Goal: Information Seeking & Learning: Learn about a topic

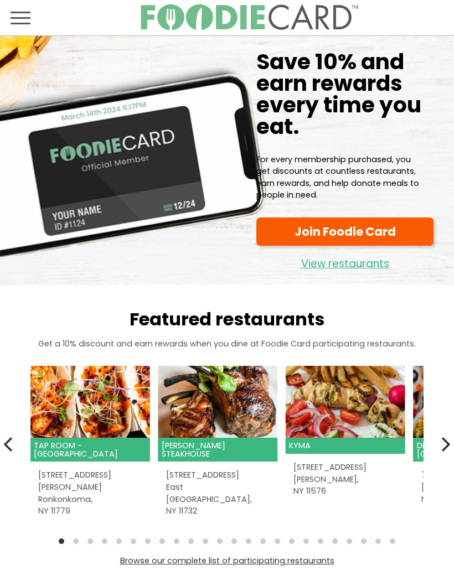
click at [17, 21] on span "Toggle navigation" at bounding box center [21, 17] width 20 height 13
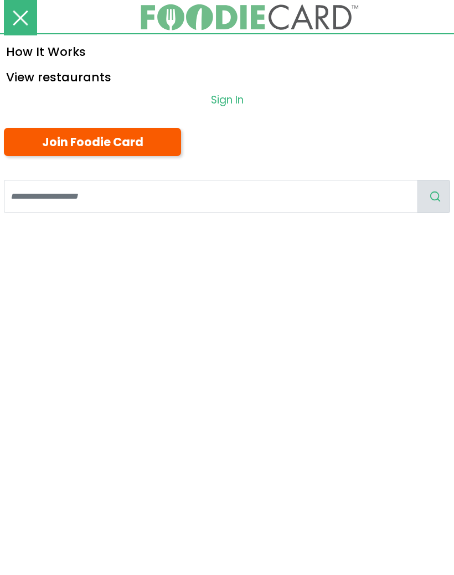
click at [85, 71] on link "View restaurants" at bounding box center [227, 76] width 454 height 25
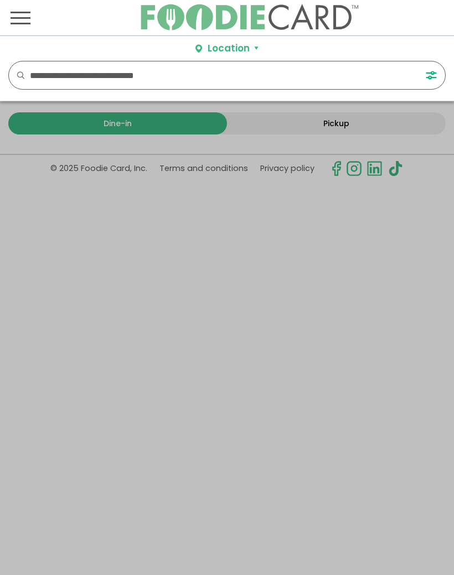
click at [79, 71] on input "text" at bounding box center [215, 75] width 371 height 28
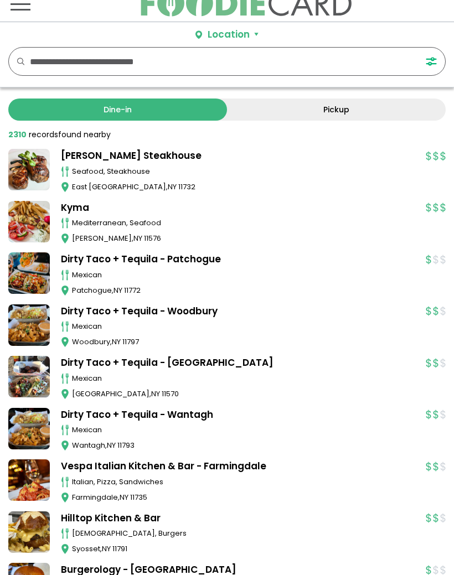
scroll to position [0, 0]
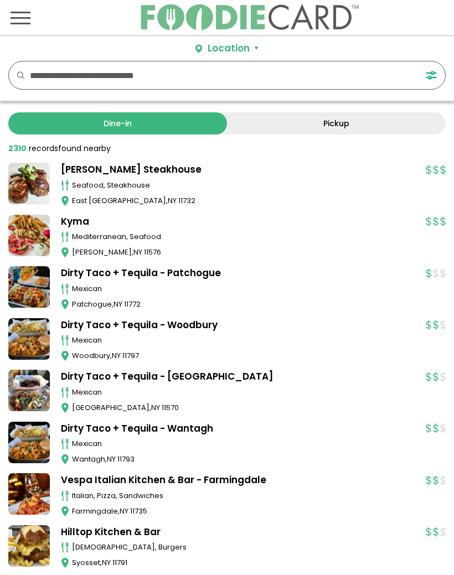
click at [343, 120] on link "Pickup" at bounding box center [336, 123] width 219 height 22
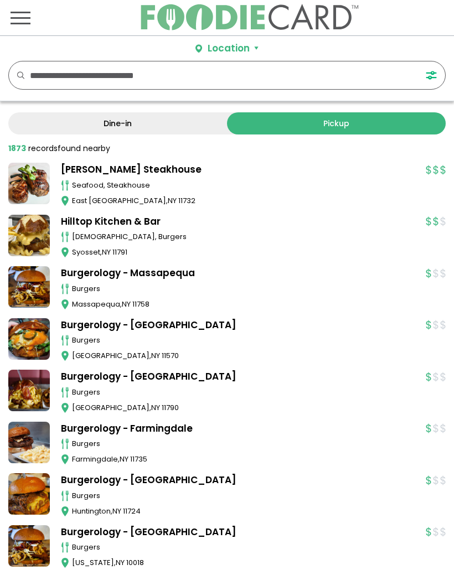
click at [128, 119] on link "Dine-in" at bounding box center [117, 123] width 219 height 22
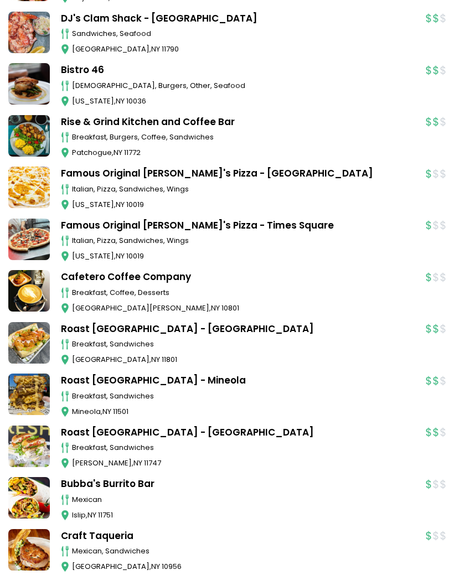
scroll to position [4764, 0]
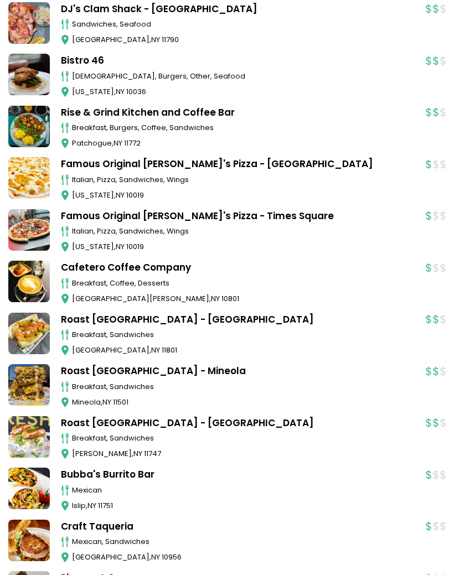
click at [202, 552] on div "New City , NY 10956" at bounding box center [243, 557] width 342 height 11
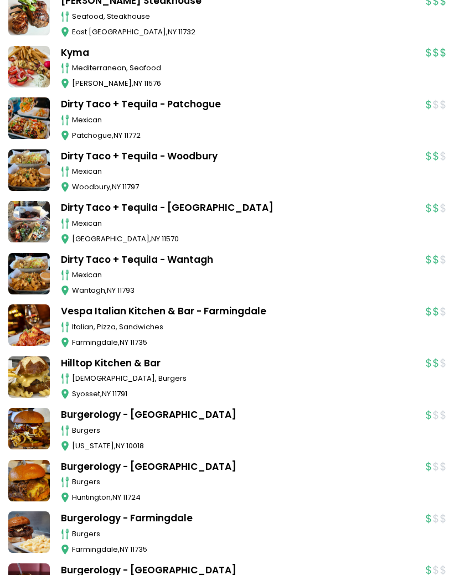
scroll to position [0, 0]
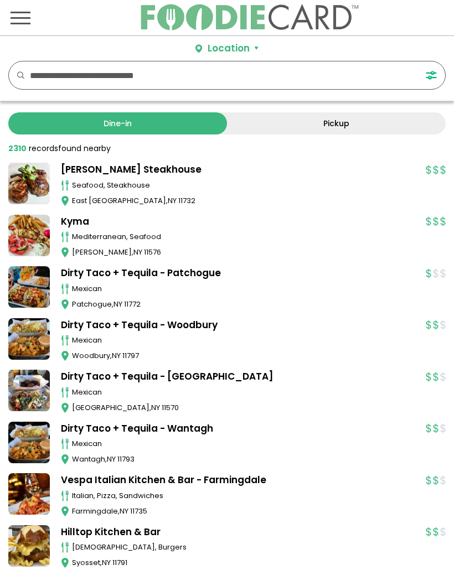
click at [137, 70] on input "text" at bounding box center [215, 75] width 371 height 28
click at [255, 44] on button "Location" at bounding box center [226, 48] width 63 height 14
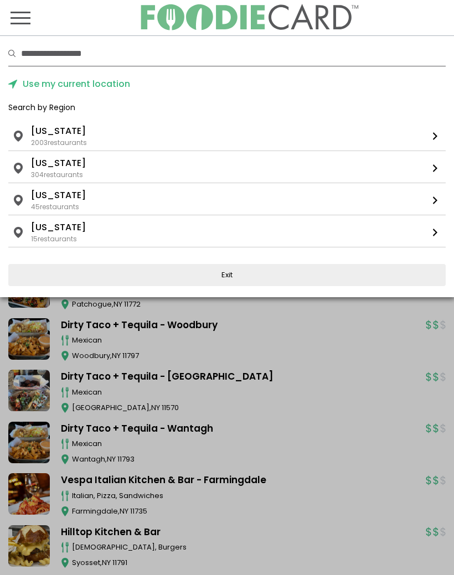
click at [64, 141] on div "2003 restaurants" at bounding box center [59, 143] width 56 height 10
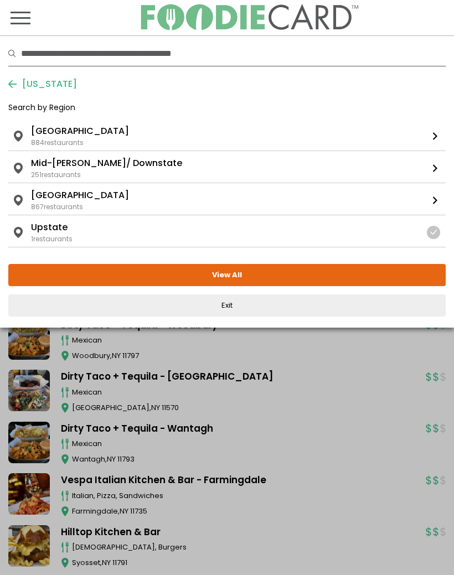
click at [232, 274] on button "View All" at bounding box center [226, 275] width 437 height 22
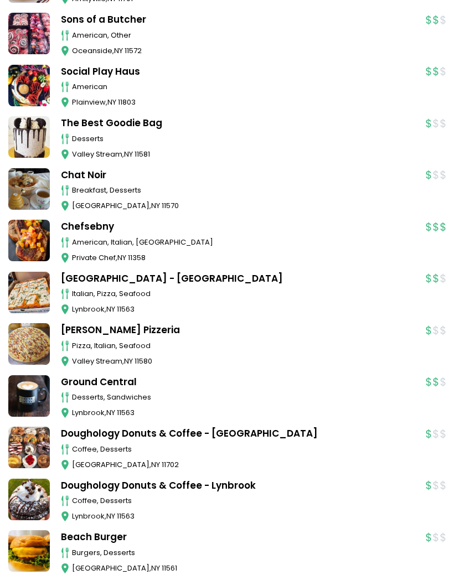
scroll to position [2633, 0]
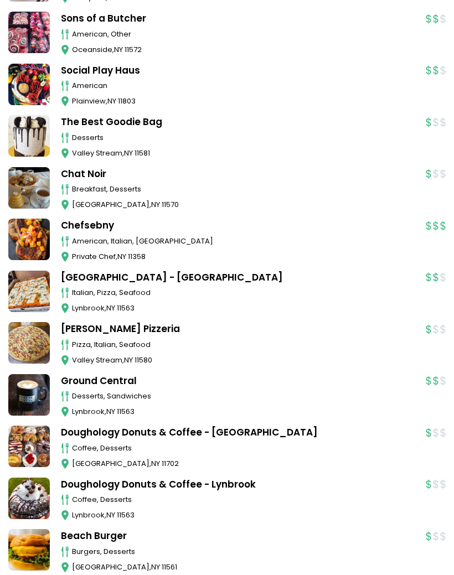
click at [116, 375] on link "Ground Central" at bounding box center [237, 382] width 353 height 14
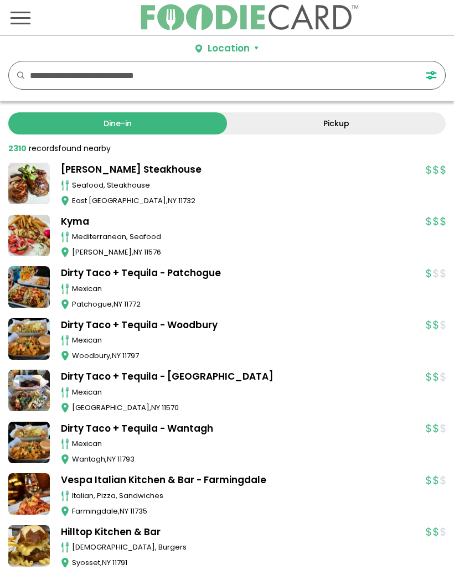
click at [151, 72] on input "text" at bounding box center [215, 75] width 371 height 28
click at [273, 85] on input "text" at bounding box center [215, 75] width 371 height 28
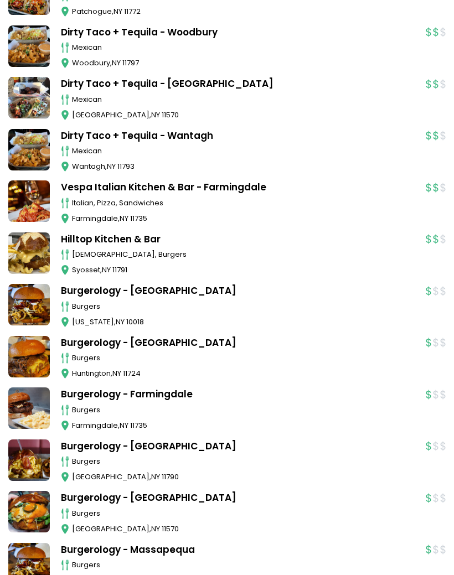
scroll to position [292, 0]
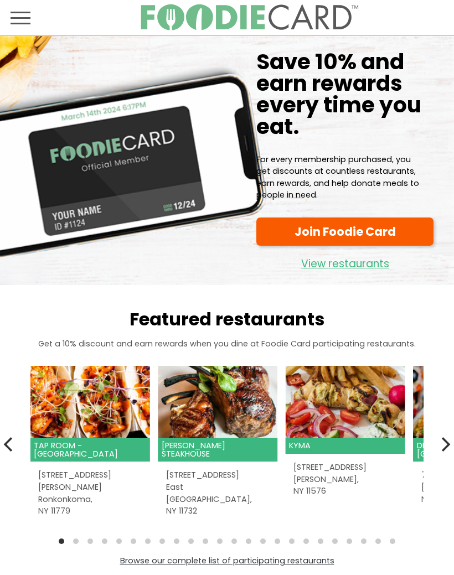
click at [22, 9] on button "Toggle navigation" at bounding box center [20, 17] width 33 height 35
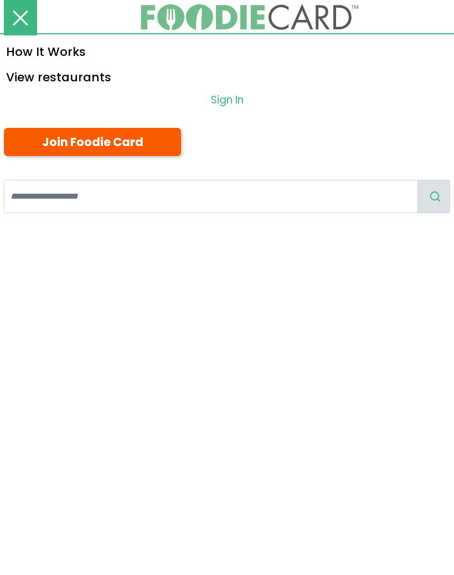
click at [90, 73] on link "View restaurants" at bounding box center [227, 76] width 454 height 25
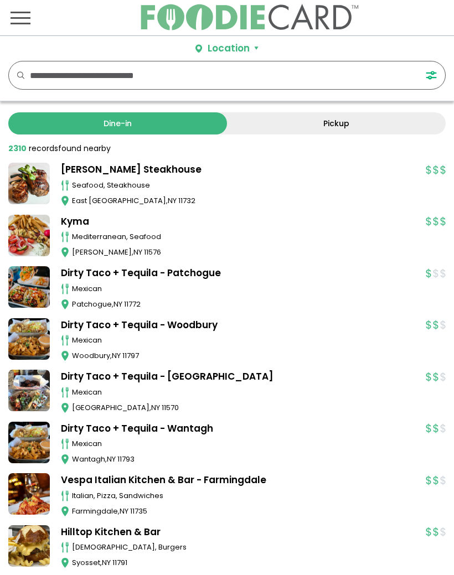
click at [127, 120] on link "Dine-in" at bounding box center [117, 123] width 219 height 22
click at [132, 124] on link "Dine-in" at bounding box center [117, 123] width 219 height 22
click at [134, 73] on input "text" at bounding box center [215, 75] width 371 height 28
click at [254, 44] on button "Location" at bounding box center [226, 48] width 63 height 14
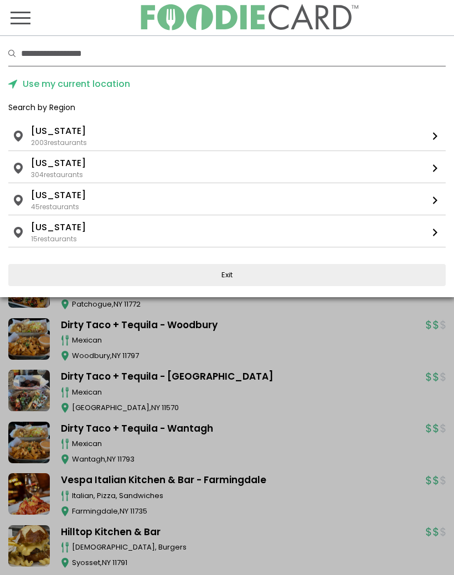
click at [70, 128] on li "New York" at bounding box center [58, 130] width 55 height 13
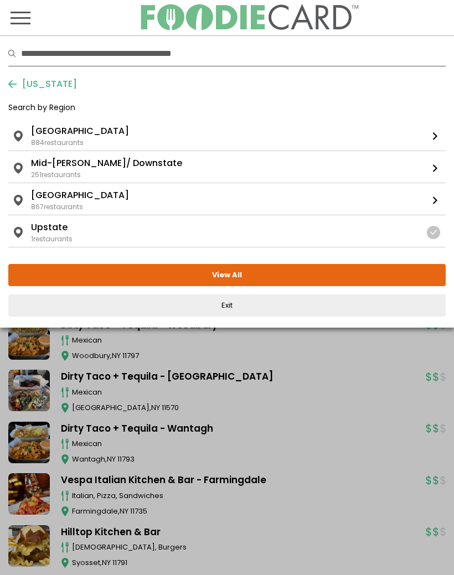
click at [85, 131] on ul "New York Long Island" at bounding box center [226, 130] width 391 height 13
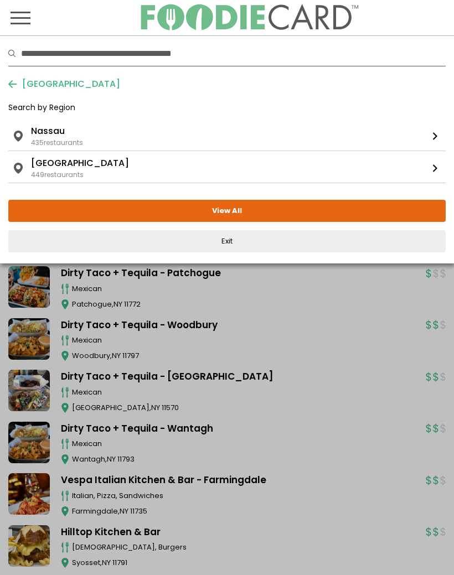
click at [64, 133] on li "Nassau" at bounding box center [48, 130] width 34 height 13
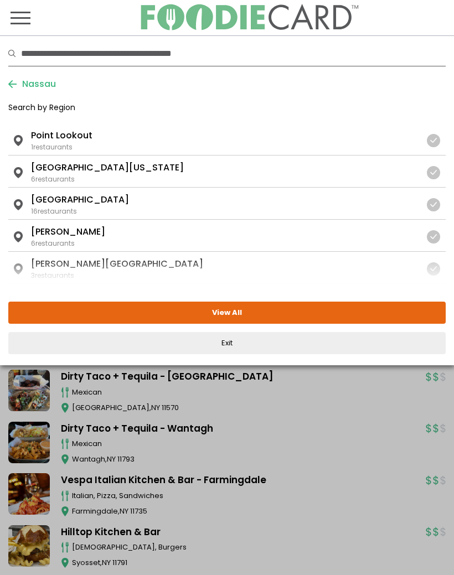
scroll to position [1249, 0]
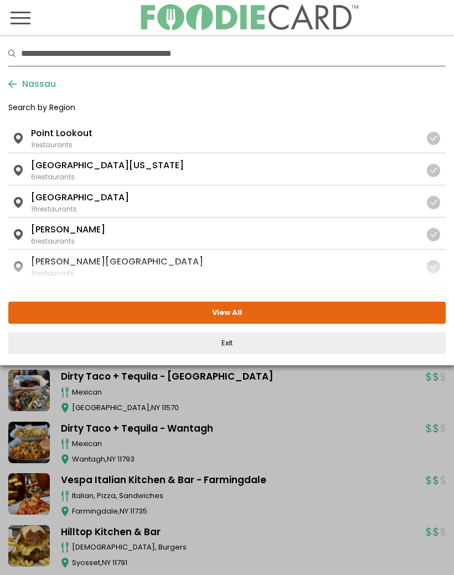
click at [75, 131] on li "Point Lookout" at bounding box center [61, 133] width 61 height 13
click at [70, 137] on li "Point Lookout" at bounding box center [61, 133] width 61 height 13
click at [231, 314] on button "View All" at bounding box center [226, 312] width 437 height 22
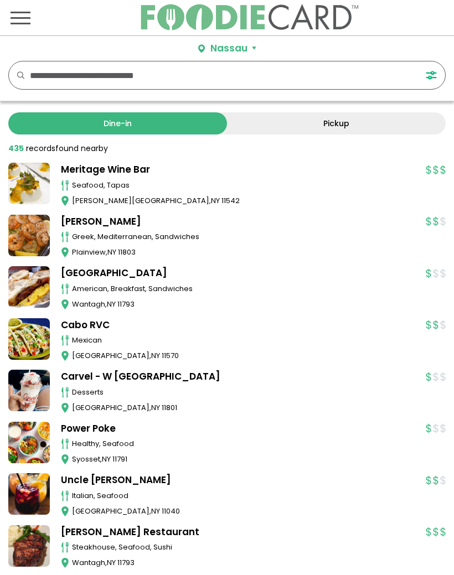
click at [240, 274] on link "[GEOGRAPHIC_DATA]" at bounding box center [237, 273] width 353 height 14
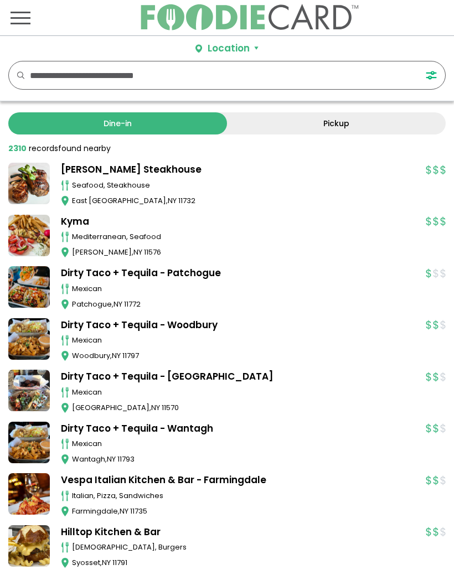
click at [127, 120] on link "Dine-in" at bounding box center [117, 123] width 219 height 22
click at [145, 71] on input "text" at bounding box center [215, 75] width 371 height 28
click at [434, 69] on button "FILTERS" at bounding box center [433, 75] width 23 height 28
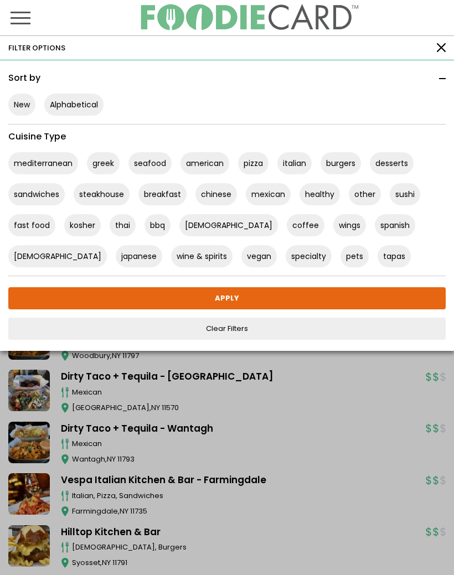
click at [29, 9] on button "Toggle navigation" at bounding box center [20, 17] width 33 height 35
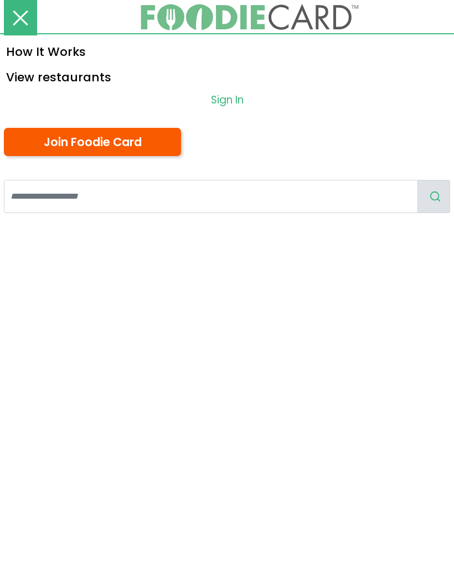
click at [115, 132] on link "Join Foodie Card" at bounding box center [92, 142] width 177 height 28
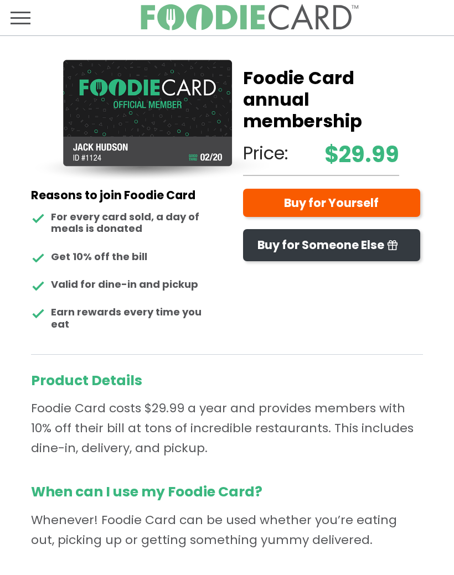
click at [19, 23] on span "Toggle navigation" at bounding box center [21, 24] width 20 height 2
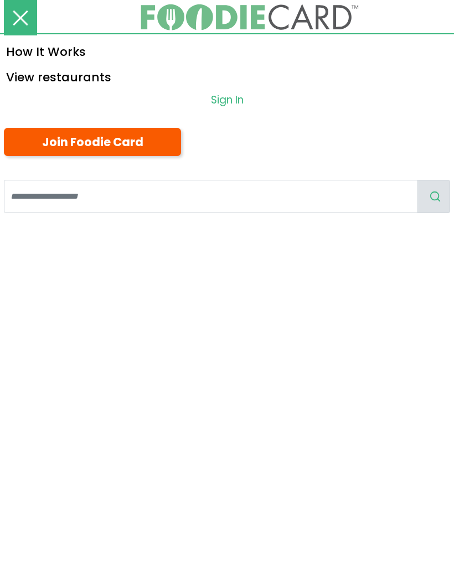
click at [89, 70] on link "View restaurants" at bounding box center [227, 76] width 454 height 25
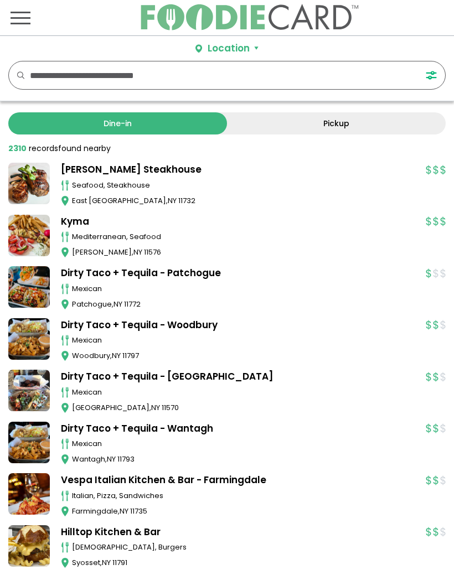
click at [164, 72] on input "text" at bounding box center [215, 75] width 371 height 28
click at [195, 126] on link "Dine-in" at bounding box center [117, 123] width 219 height 22
click at [132, 128] on link "Dine-in" at bounding box center [117, 123] width 219 height 22
click at [162, 75] on input "text" at bounding box center [215, 75] width 371 height 28
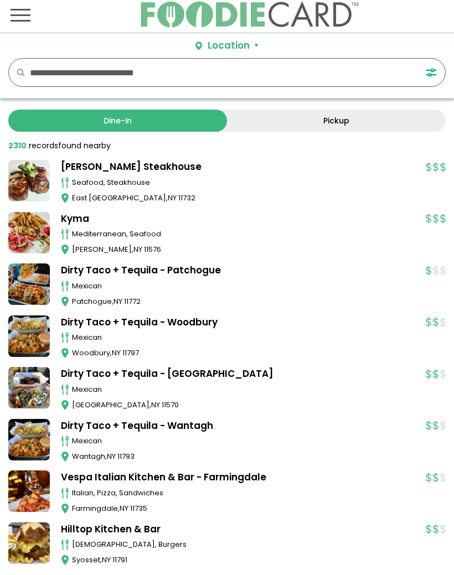
click at [122, 118] on link "Dine-in" at bounding box center [117, 123] width 219 height 22
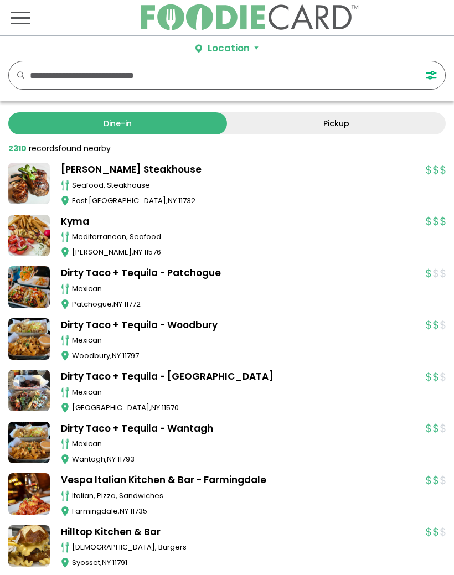
click at [35, 9] on button "Toggle navigation" at bounding box center [20, 17] width 33 height 35
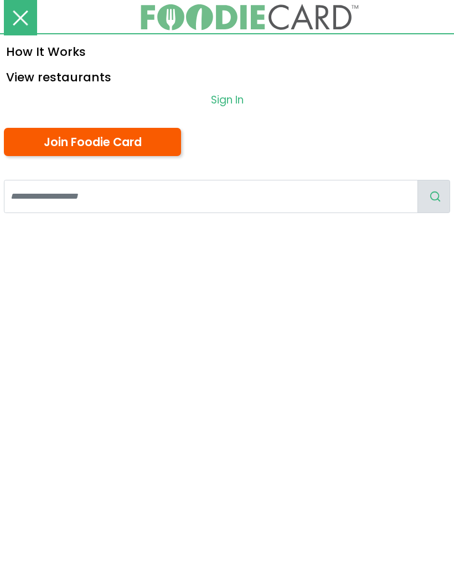
click at [96, 69] on link "View restaurants" at bounding box center [227, 76] width 454 height 25
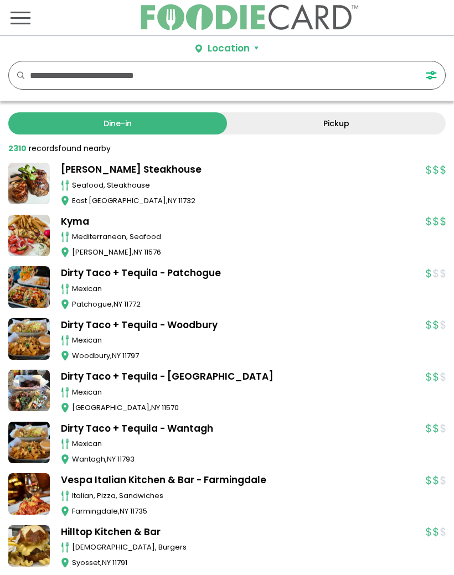
click at [184, 127] on link "Dine-in" at bounding box center [117, 123] width 219 height 22
click at [214, 79] on input "text" at bounding box center [215, 75] width 371 height 28
click at [159, 126] on link "Dine-in" at bounding box center [117, 123] width 219 height 22
click at [79, 149] on div "2310 record records found nearby" at bounding box center [59, 149] width 102 height 12
click at [32, 143] on span "records" at bounding box center [43, 148] width 29 height 11
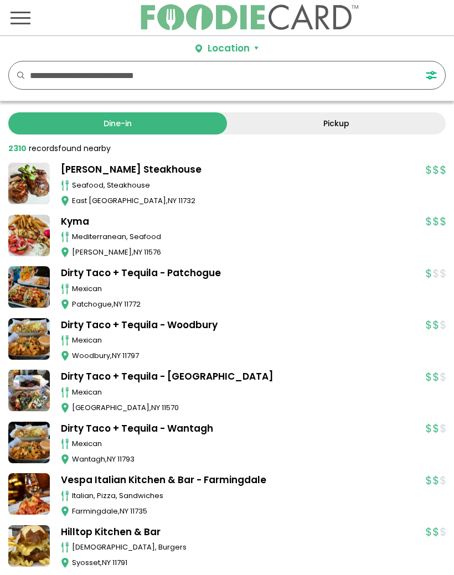
click at [125, 124] on link "Dine-in" at bounding box center [117, 123] width 219 height 22
click at [134, 119] on link "Dine-in" at bounding box center [117, 123] width 219 height 22
click at [237, 43] on div "Location" at bounding box center [228, 48] width 42 height 14
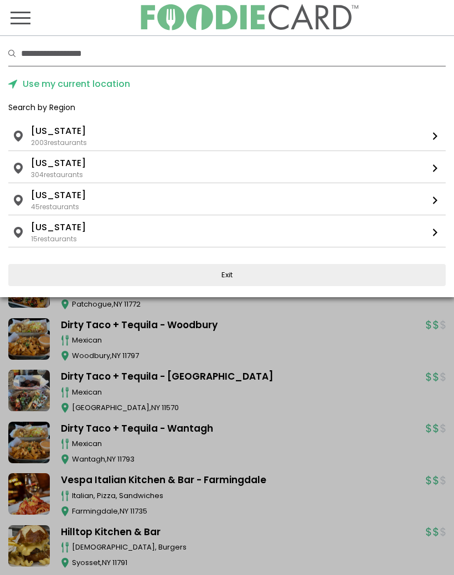
click at [70, 132] on li "[US_STATE]" at bounding box center [58, 130] width 55 height 13
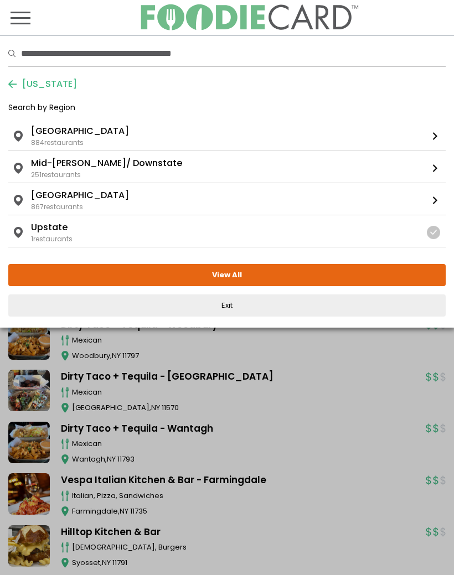
click at [233, 273] on button "View All" at bounding box center [226, 275] width 437 height 22
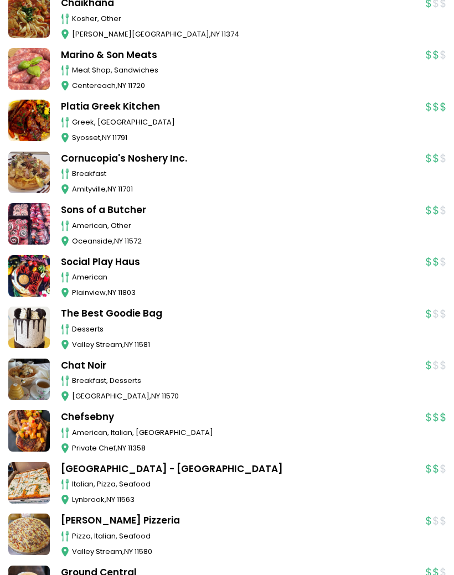
scroll to position [2451, 0]
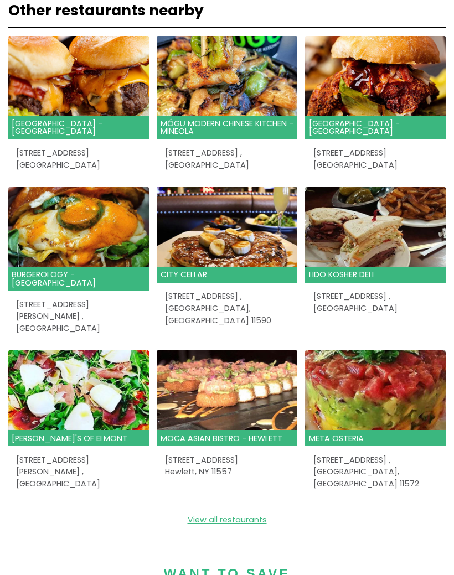
scroll to position [752, 0]
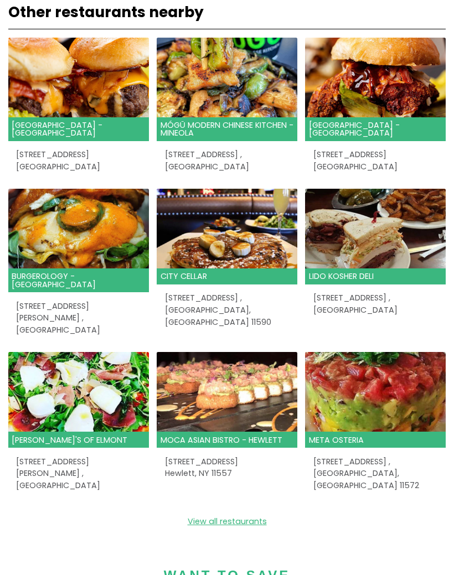
click at [347, 284] on div "[STREET_ADDRESS]" at bounding box center [375, 304] width 141 height 40
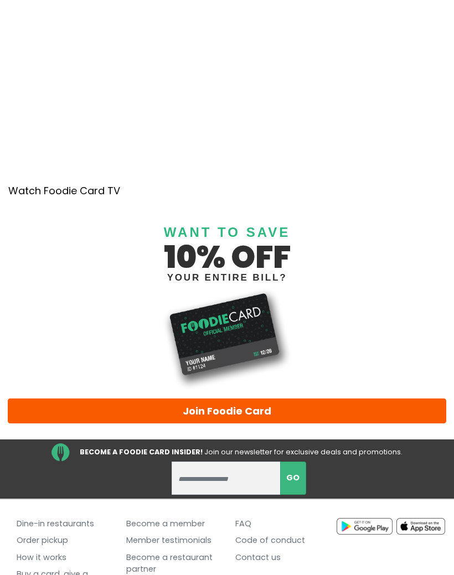
scroll to position [850, 0]
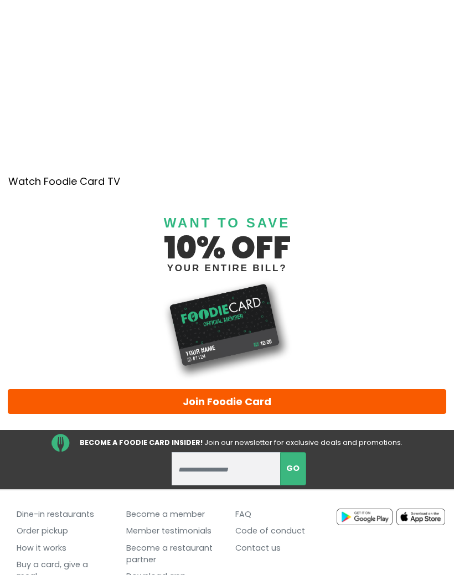
click at [402, 341] on img at bounding box center [227, 329] width 438 height 102
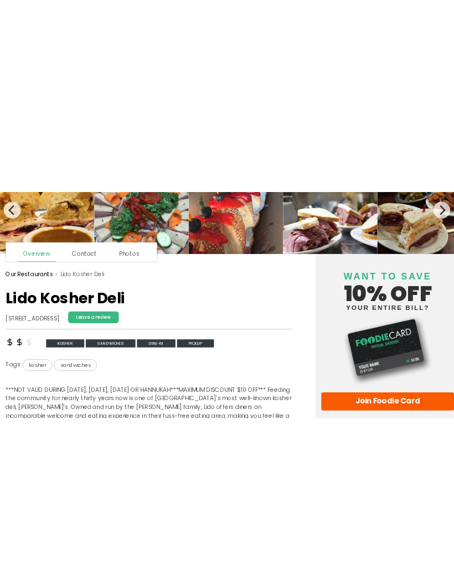
scroll to position [0, 0]
